Goal: Information Seeking & Learning: Learn about a topic

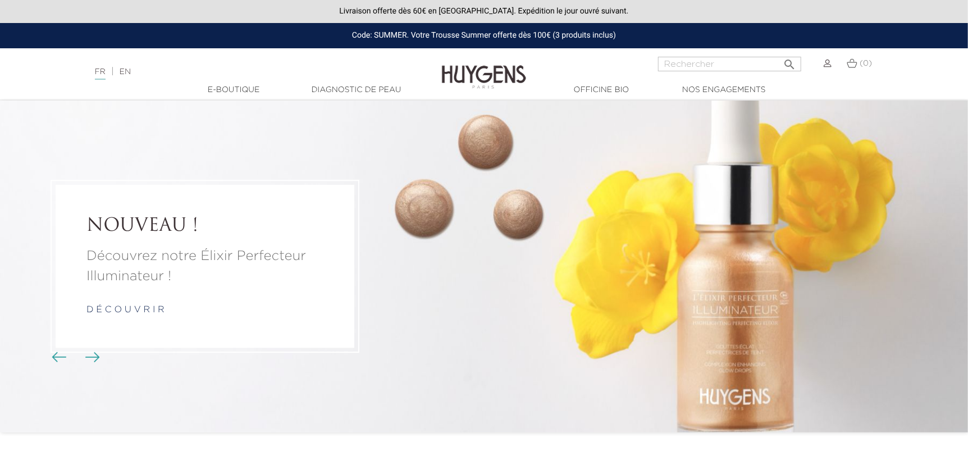
click at [89, 359] on img "Boutons du carrousel" at bounding box center [92, 357] width 15 height 10
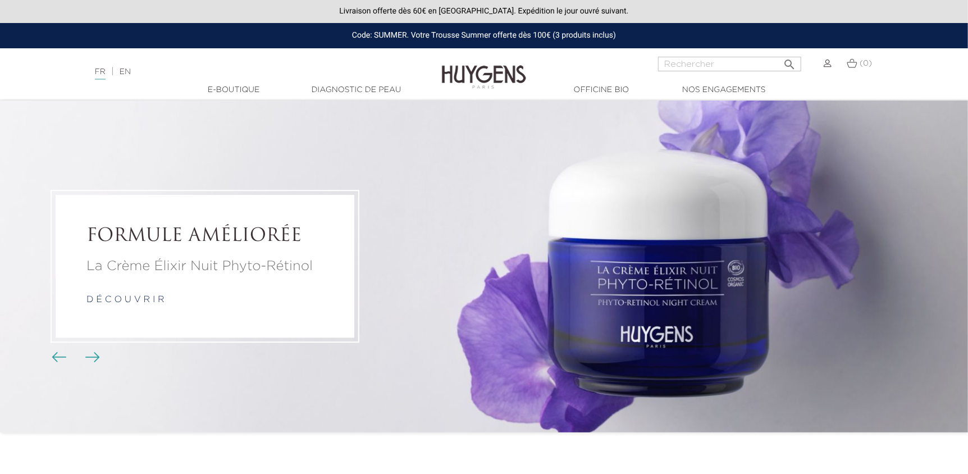
click at [89, 359] on img "Boutons du carrousel" at bounding box center [92, 357] width 15 height 10
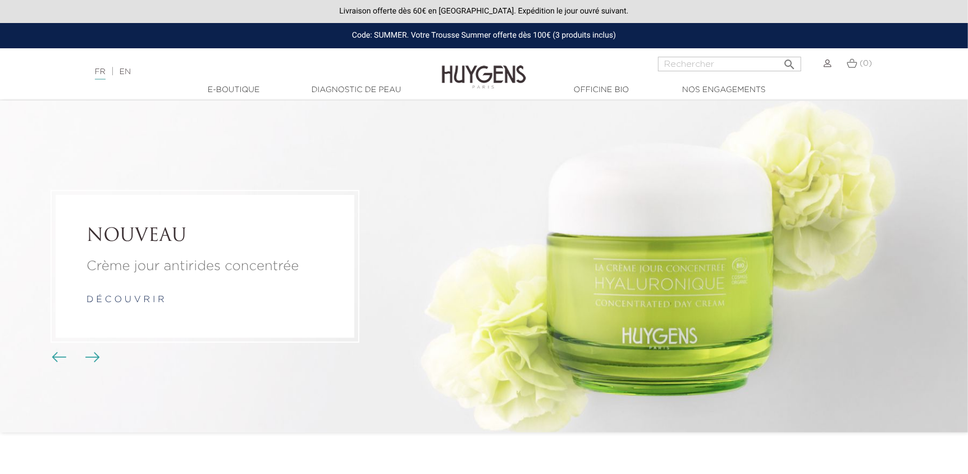
click at [89, 359] on img "Boutons du carrousel" at bounding box center [92, 357] width 15 height 10
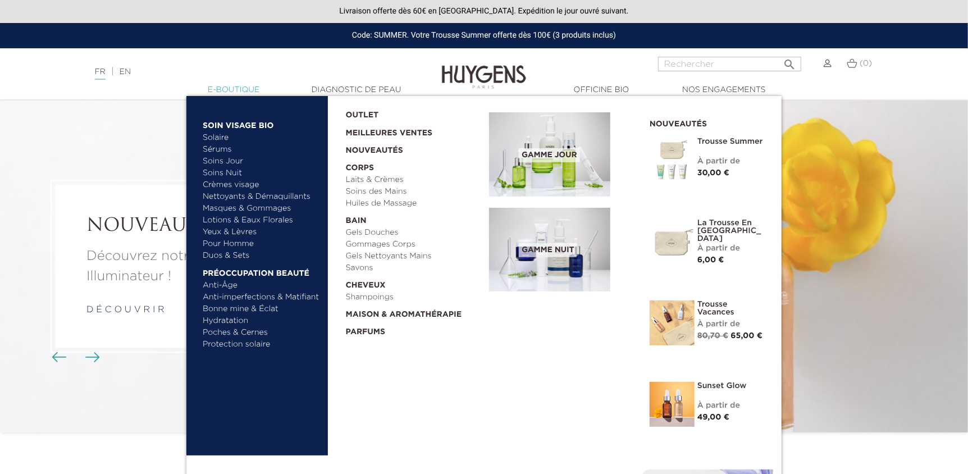
click at [231, 91] on link "  E-Boutique" at bounding box center [233, 90] width 112 height 12
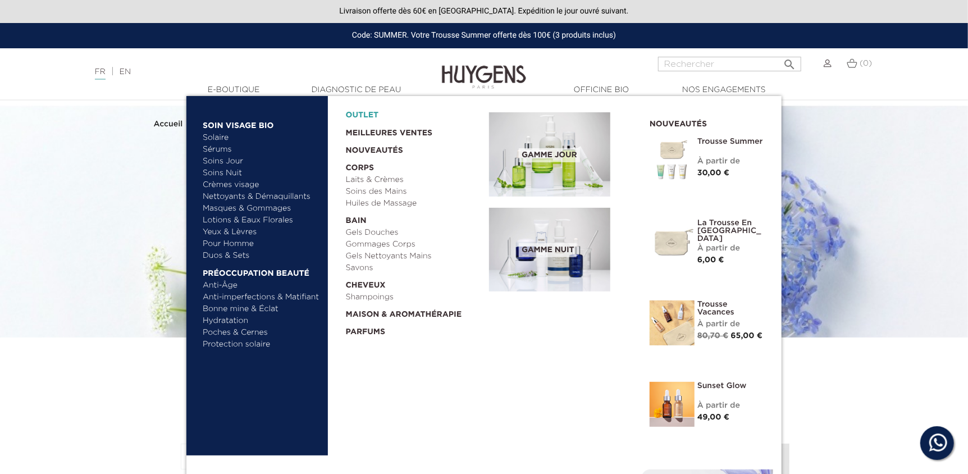
click at [372, 115] on link "OUTLET" at bounding box center [409, 112] width 126 height 17
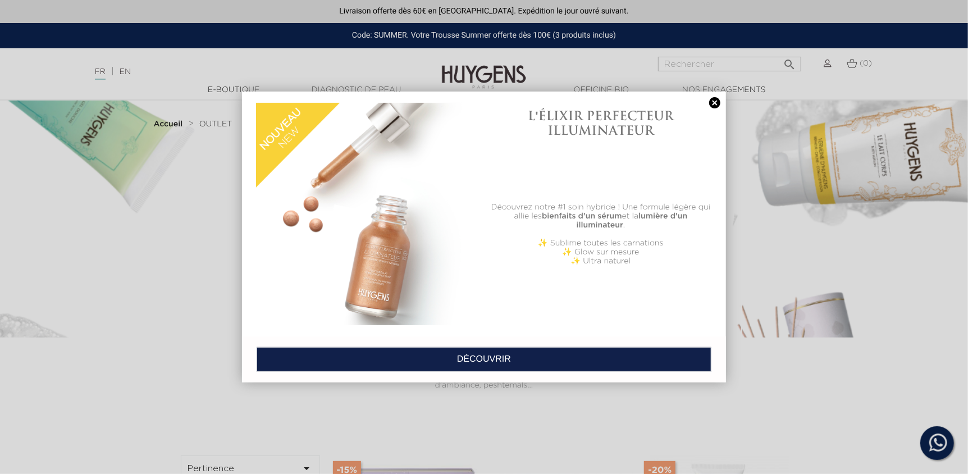
click at [715, 103] on link at bounding box center [715, 103] width 16 height 12
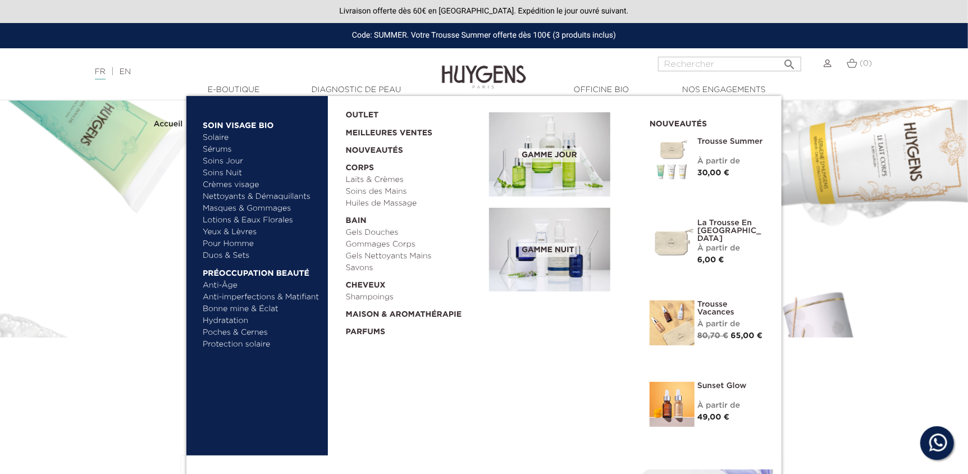
click at [224, 285] on link "Anti-Âge" at bounding box center [261, 286] width 117 height 12
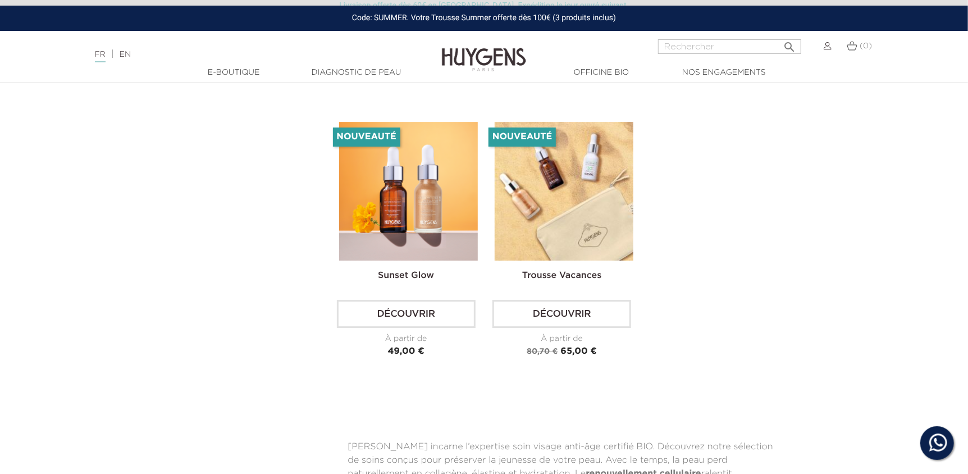
scroll to position [2134, 0]
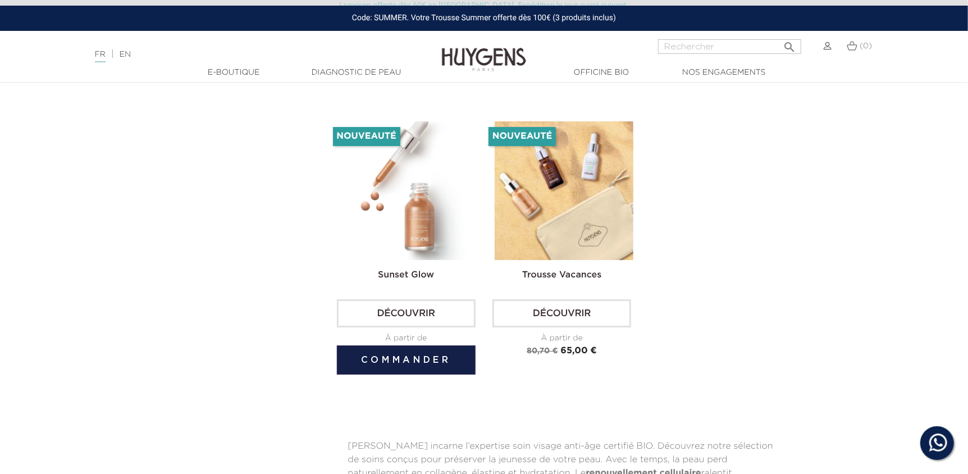
click at [398, 197] on img at bounding box center [408, 190] width 139 height 139
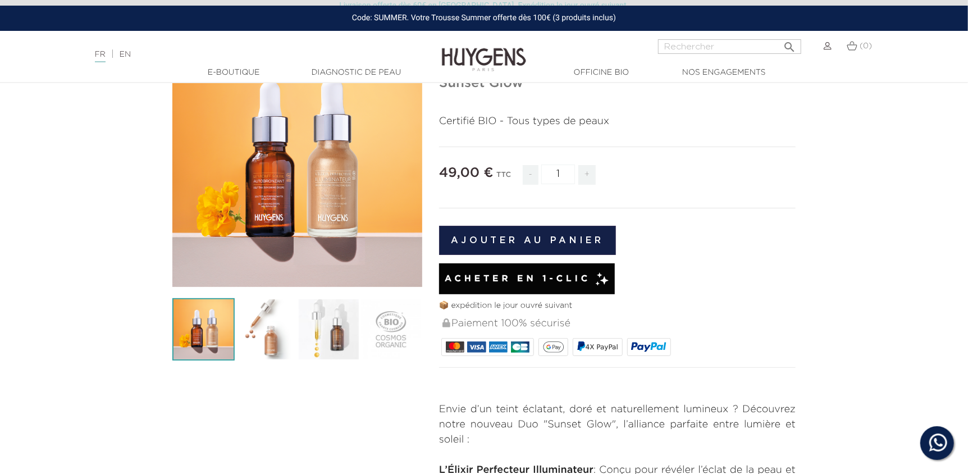
scroll to position [56, 0]
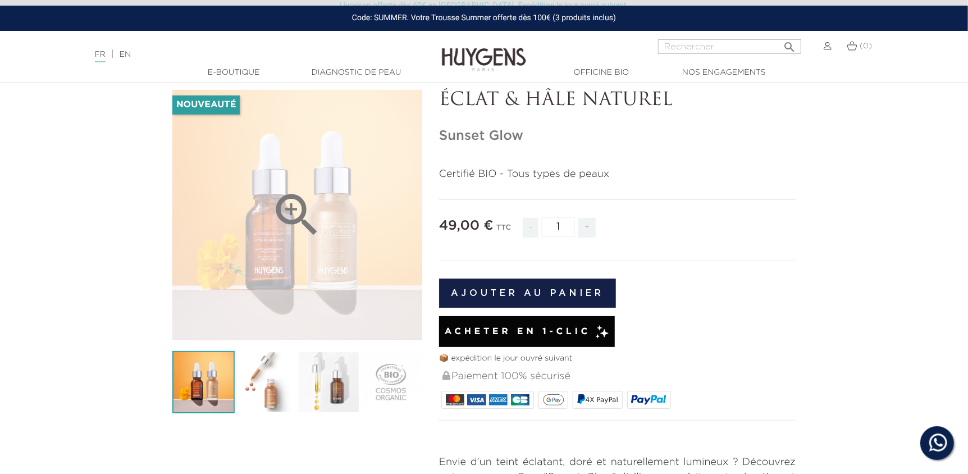
click at [300, 204] on icon "" at bounding box center [298, 215] width 56 height 56
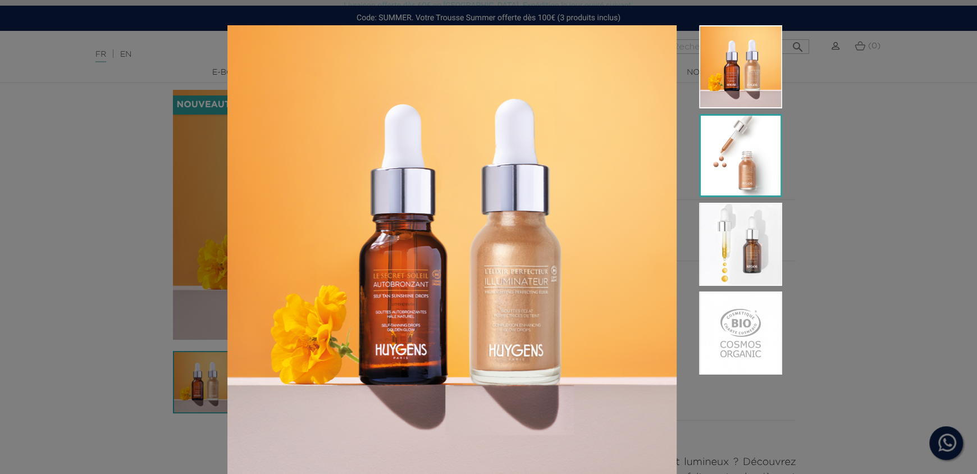
click at [755, 142] on img at bounding box center [740, 155] width 83 height 83
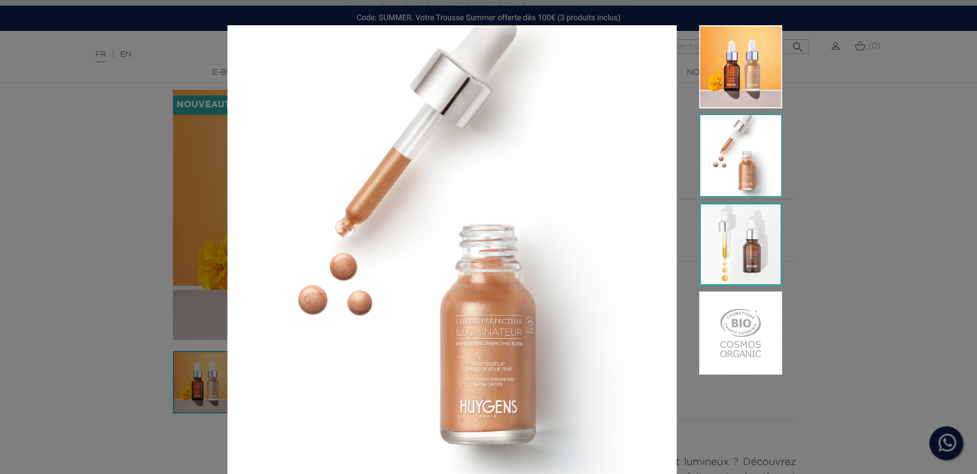
click at [720, 241] on img at bounding box center [740, 244] width 83 height 83
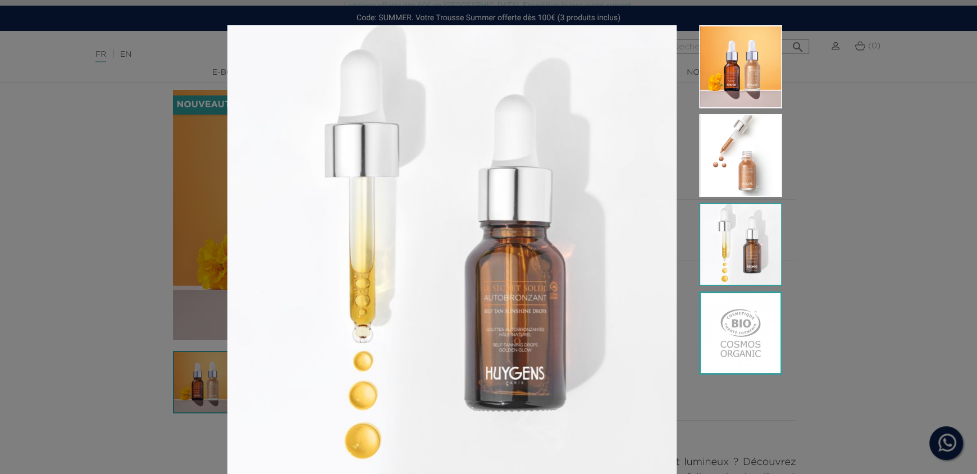
click at [728, 342] on img at bounding box center [740, 332] width 83 height 83
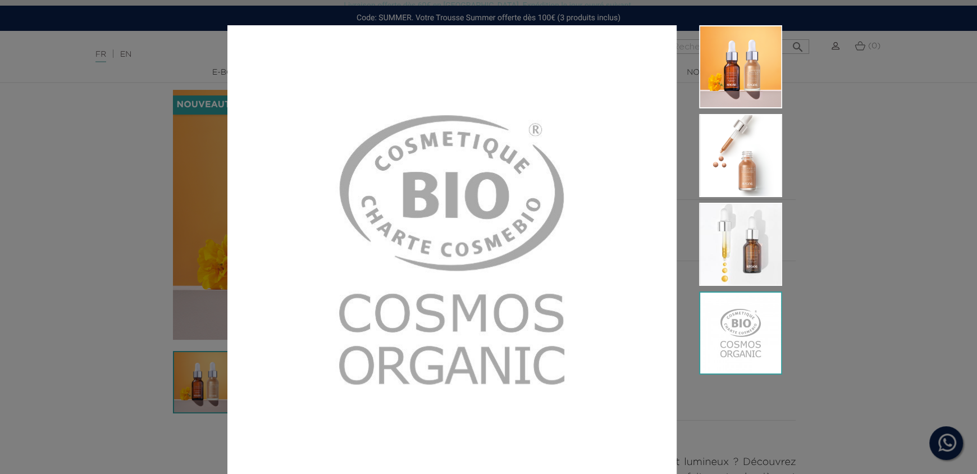
click at [94, 116] on div "Certifié BIO - Tous types de peaux" at bounding box center [488, 237] width 977 height 474
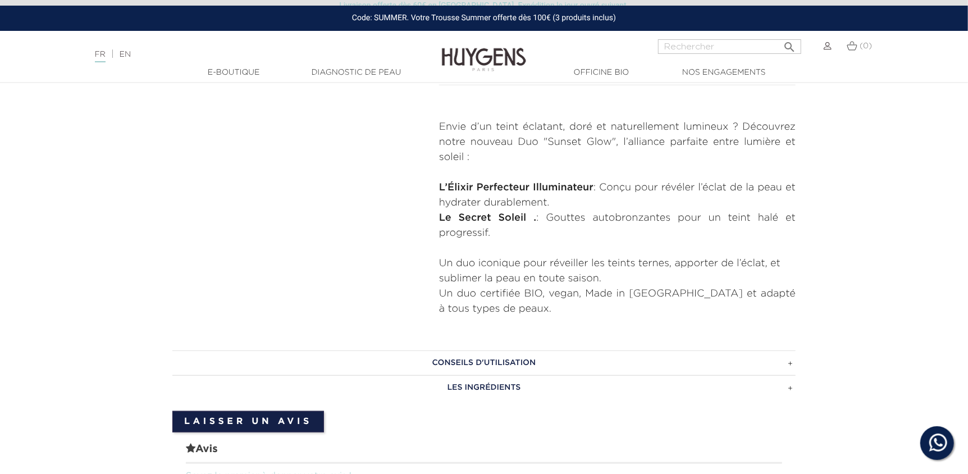
scroll to position [505, 0]
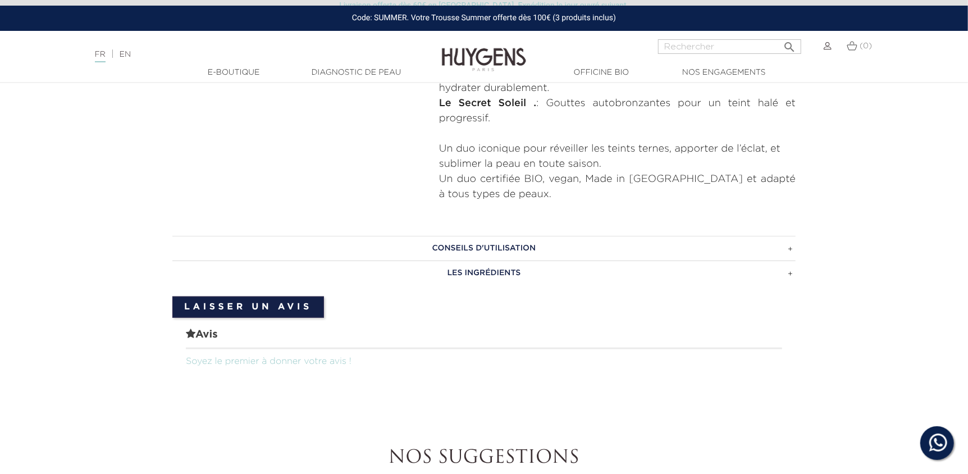
click at [791, 248] on h3 "CONSEILS D'UTILISATION" at bounding box center [483, 248] width 623 height 25
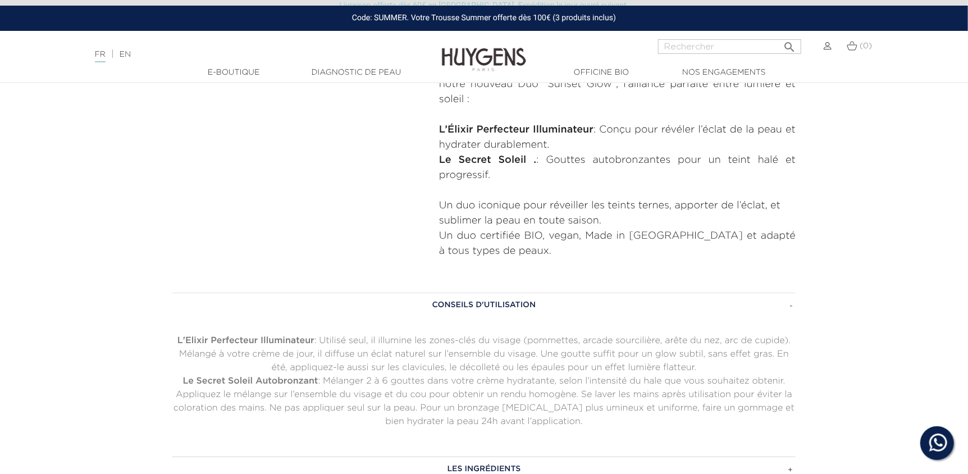
scroll to position [0, 0]
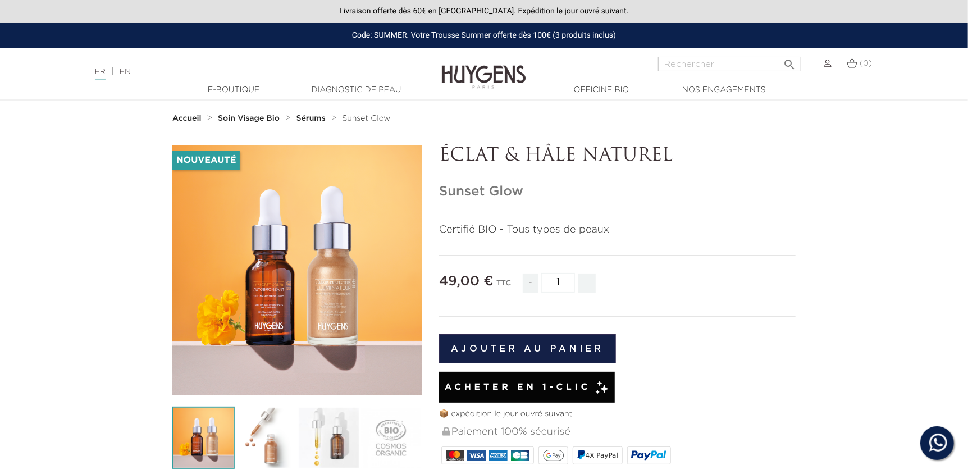
click at [457, 75] on img at bounding box center [484, 68] width 84 height 43
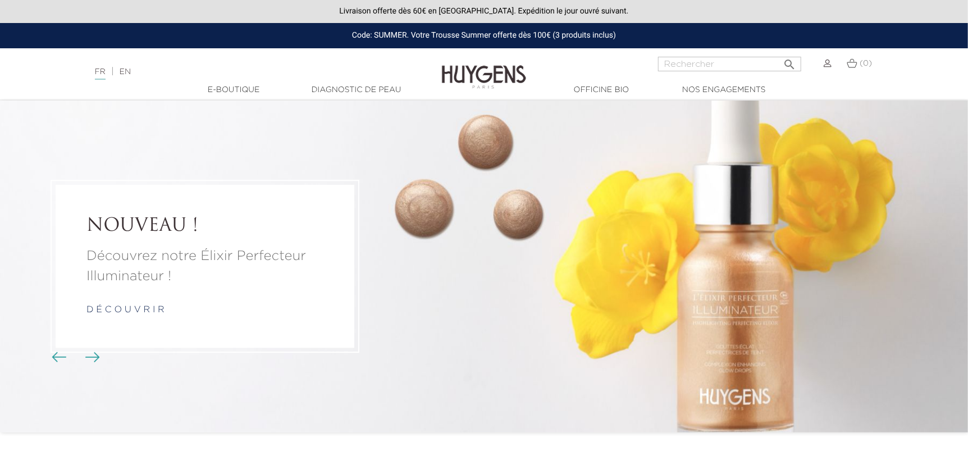
click at [177, 273] on p "Découvrez notre Élixir Perfecteur Illuminateur !" at bounding box center [204, 266] width 237 height 40
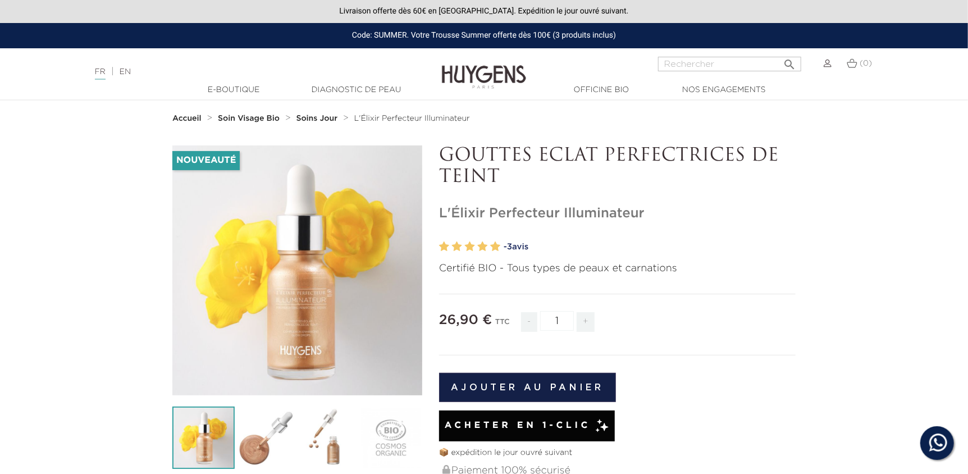
click at [521, 247] on link "- 3 avis" at bounding box center [650, 247] width 292 height 17
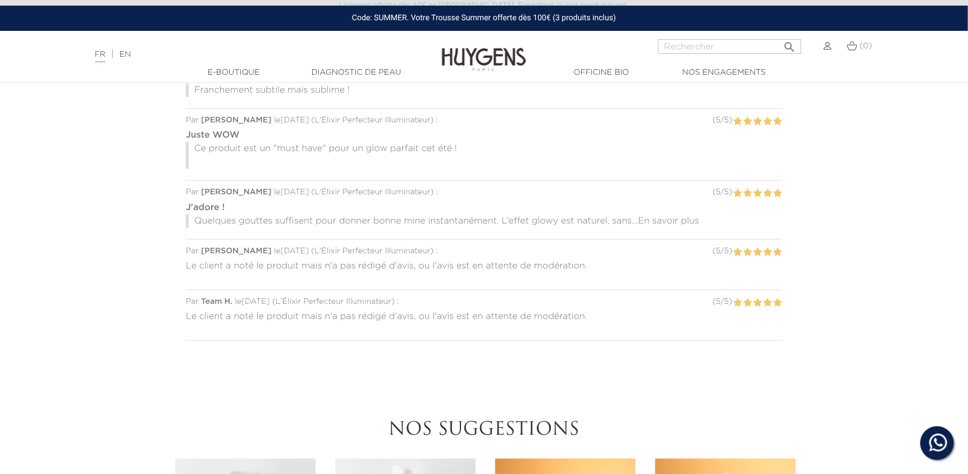
click at [652, 219] on span "En savoir plus" at bounding box center [668, 221] width 61 height 9
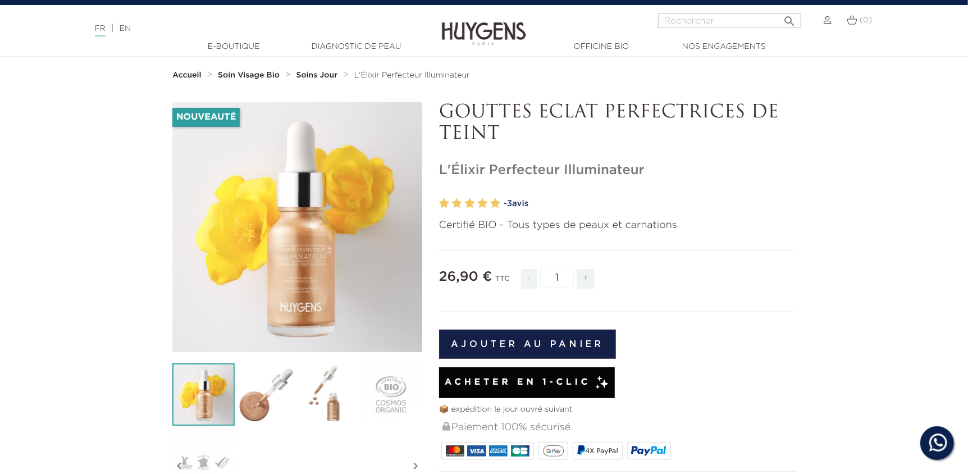
scroll to position [0, 0]
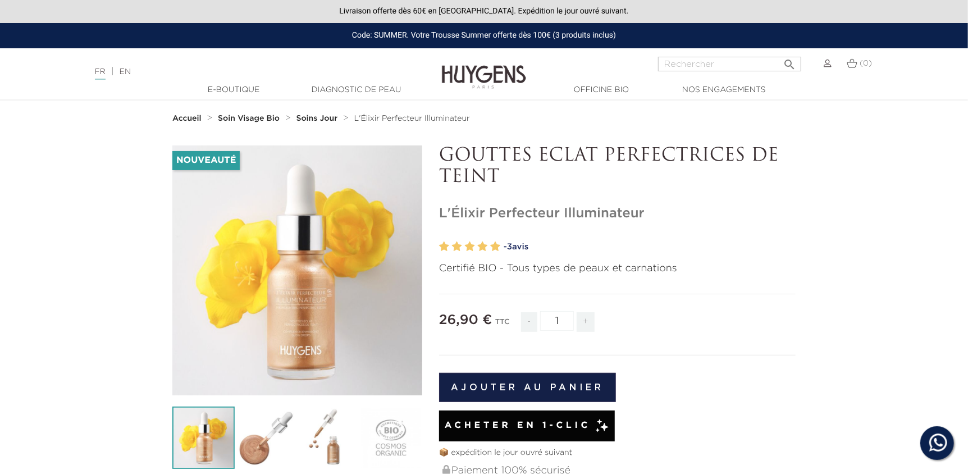
click at [469, 74] on img at bounding box center [484, 68] width 84 height 43
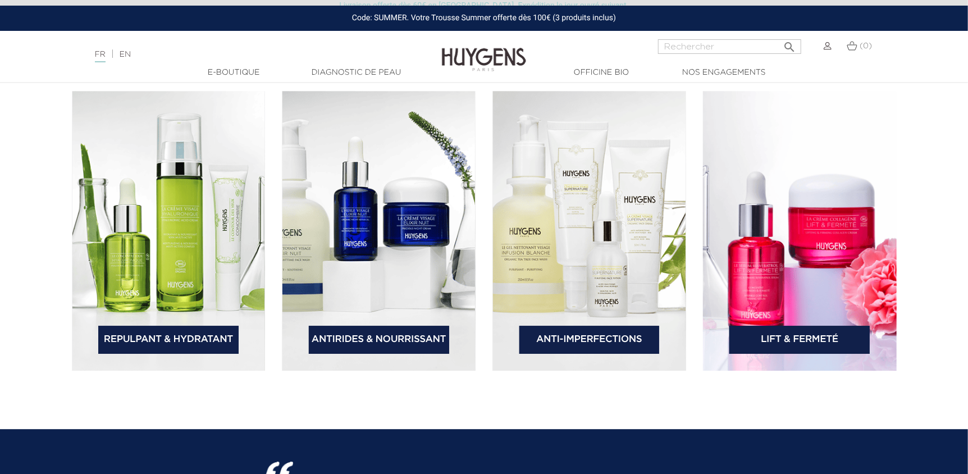
scroll to position [1685, 0]
